Goal: Obtain resource: Download file/media

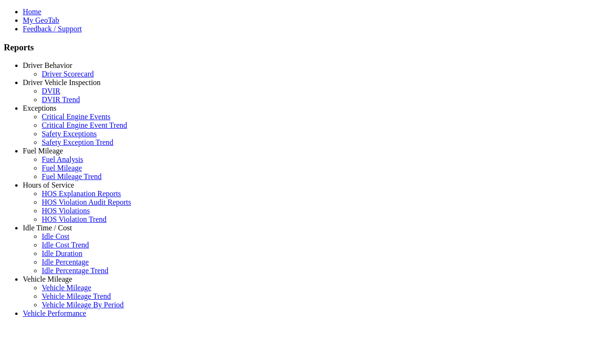
click at [55, 69] on link "Driver Behavior" at bounding box center [47, 65] width 49 height 8
click at [62, 78] on link "Driver Scorecard" at bounding box center [68, 74] width 52 height 8
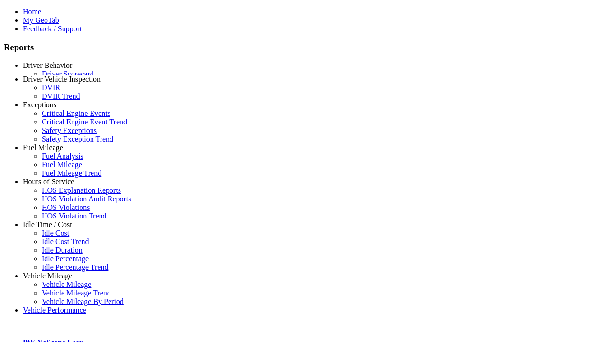
type input "**********"
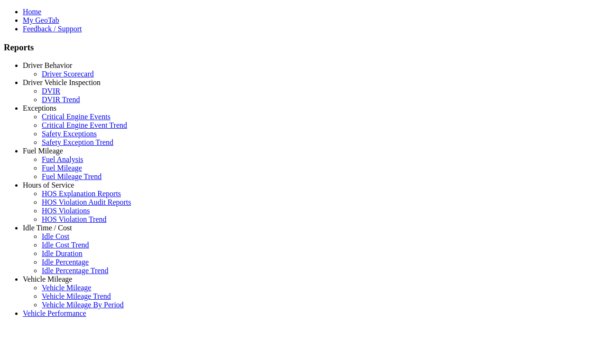
type input "**********"
